Goal: Use online tool/utility: Utilize a website feature to perform a specific function

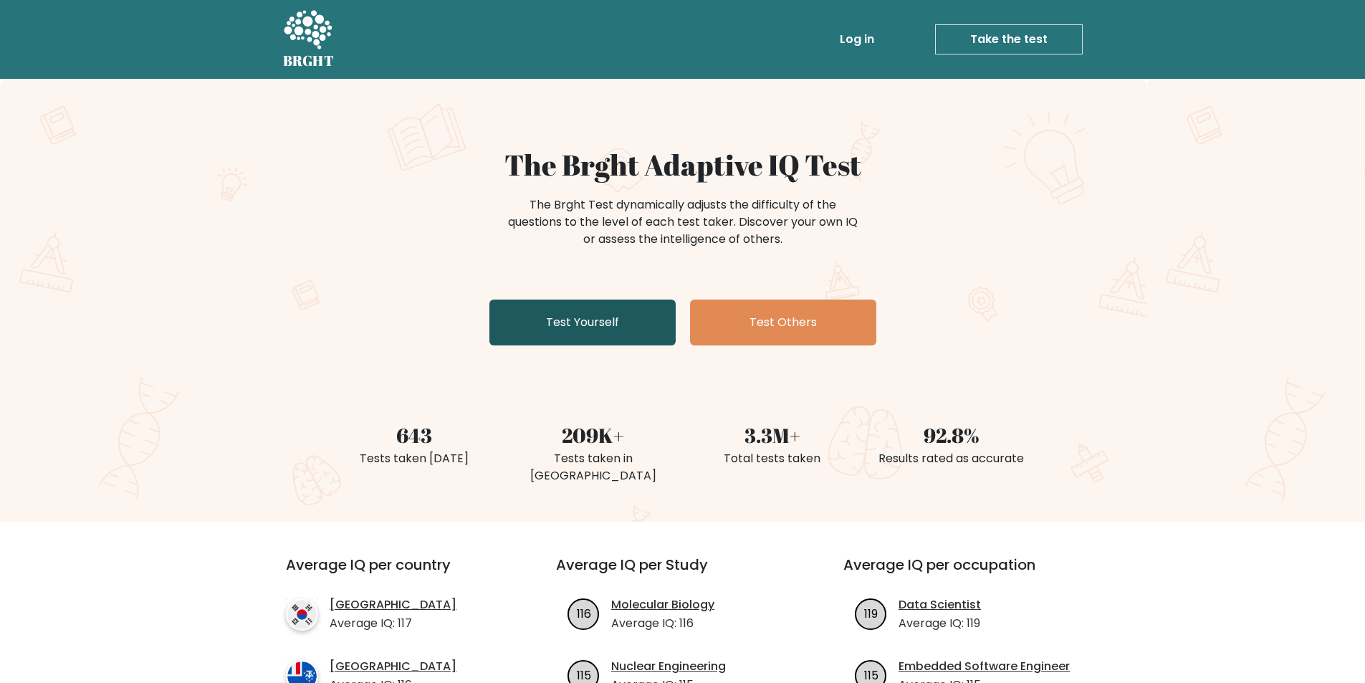
click at [542, 323] on link "Test Yourself" at bounding box center [583, 323] width 186 height 46
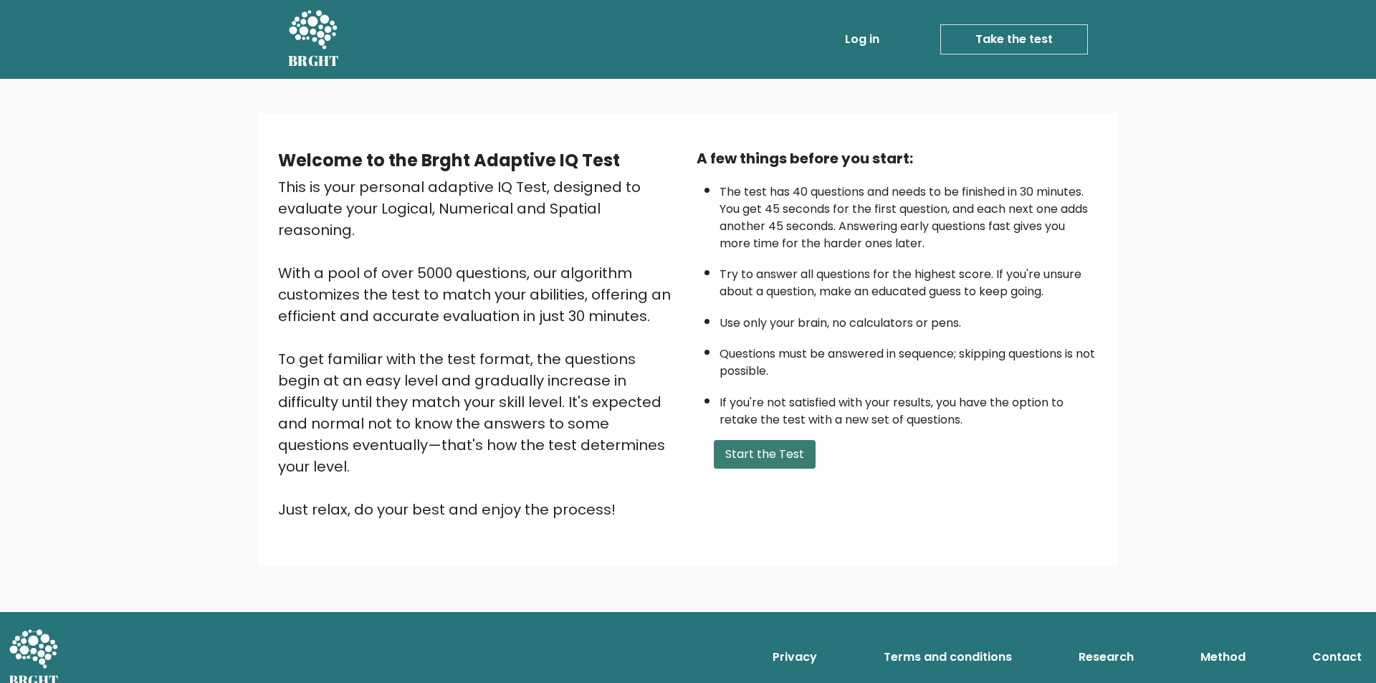
click at [755, 457] on button "Start the Test" at bounding box center [765, 454] width 102 height 29
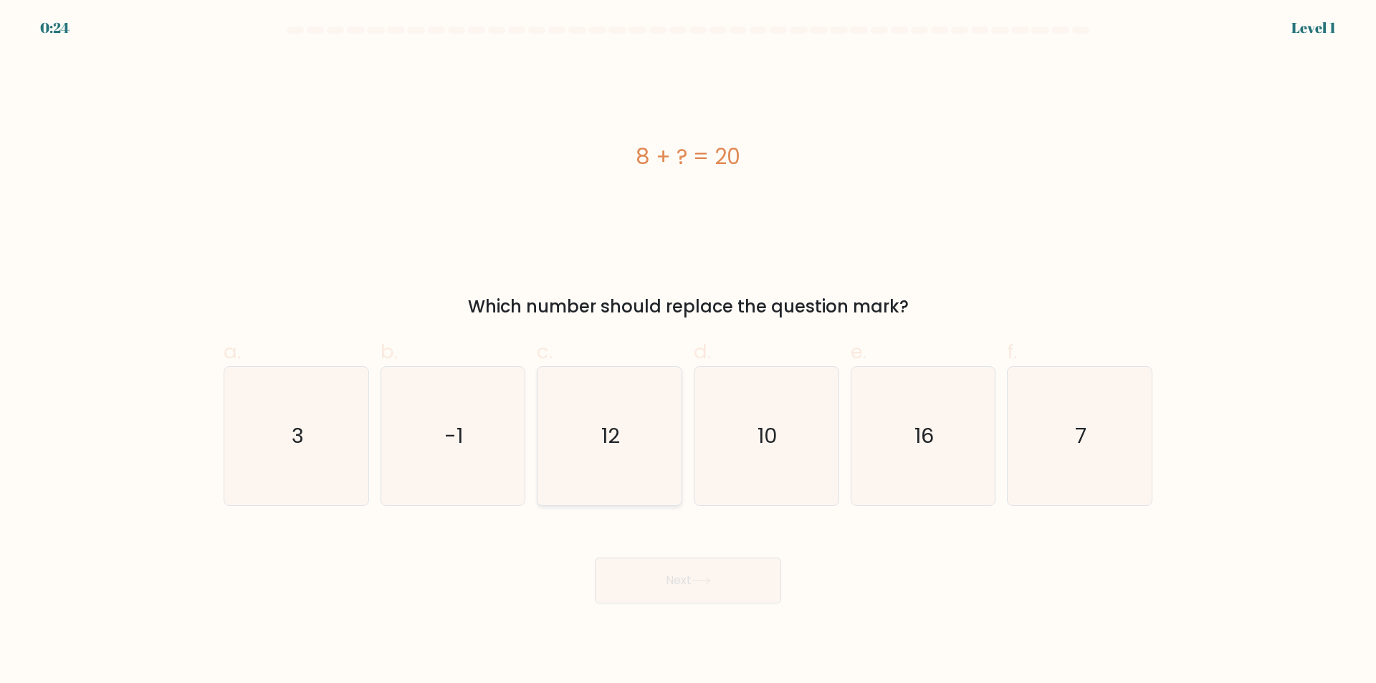
click at [644, 409] on icon "12" at bounding box center [609, 436] width 138 height 138
click at [688, 351] on input "c. 12" at bounding box center [688, 346] width 1 height 9
radio input "true"
click at [736, 582] on button "Next" at bounding box center [688, 581] width 186 height 46
